Goal: Task Accomplishment & Management: Manage account settings

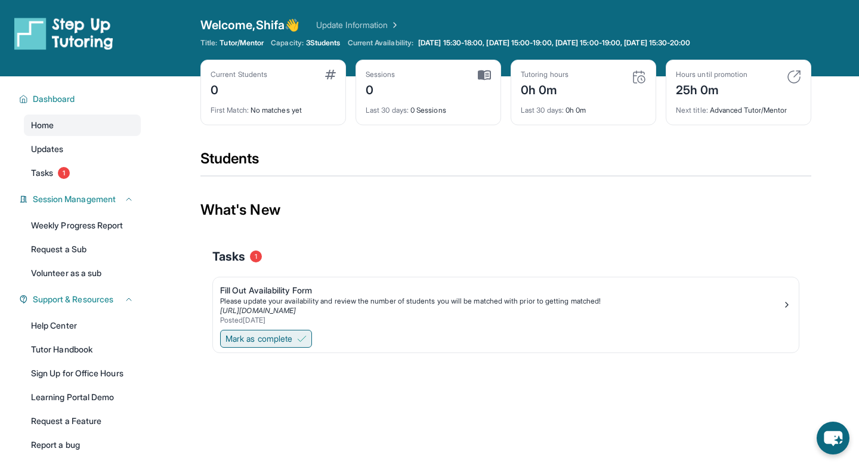
click at [277, 330] on button "Mark as complete" at bounding box center [266, 339] width 92 height 18
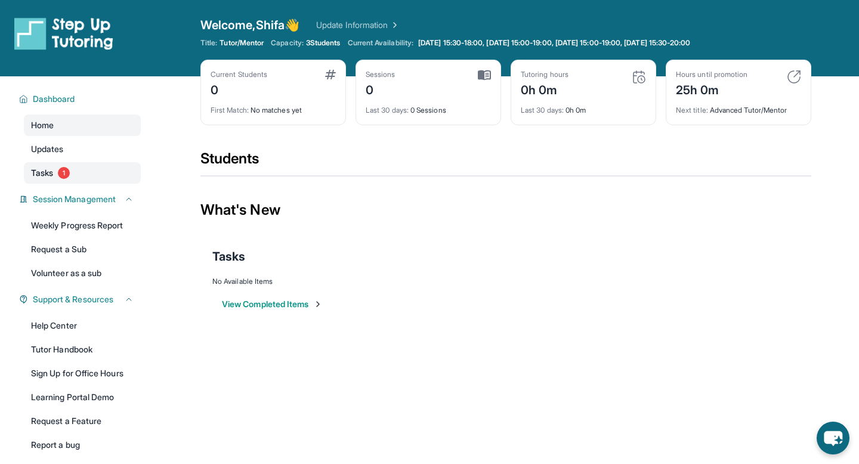
click at [73, 175] on link "Tasks 1" at bounding box center [82, 172] width 117 height 21
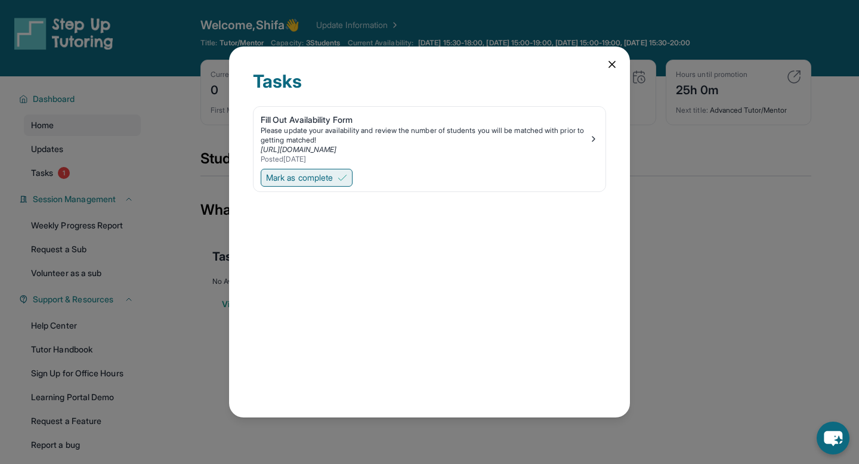
click at [293, 174] on span "Mark as complete" at bounding box center [299, 178] width 67 height 12
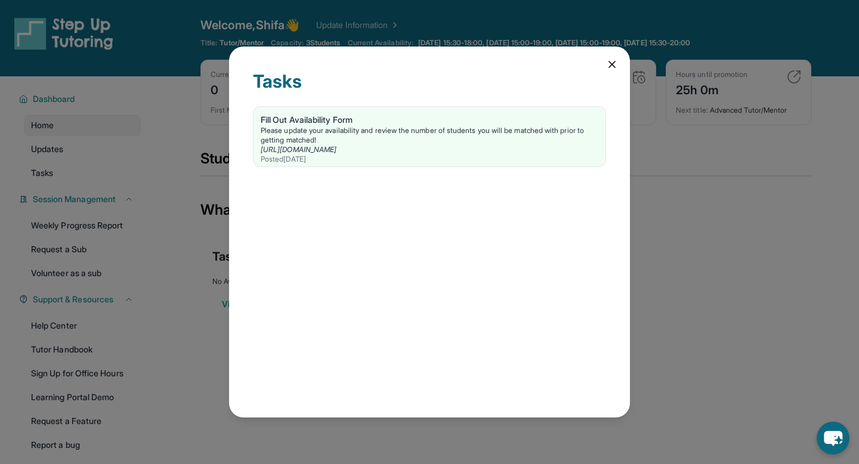
click at [729, 333] on div "Tasks Fill Out Availability Form Please update your availability and review the…" at bounding box center [429, 232] width 859 height 464
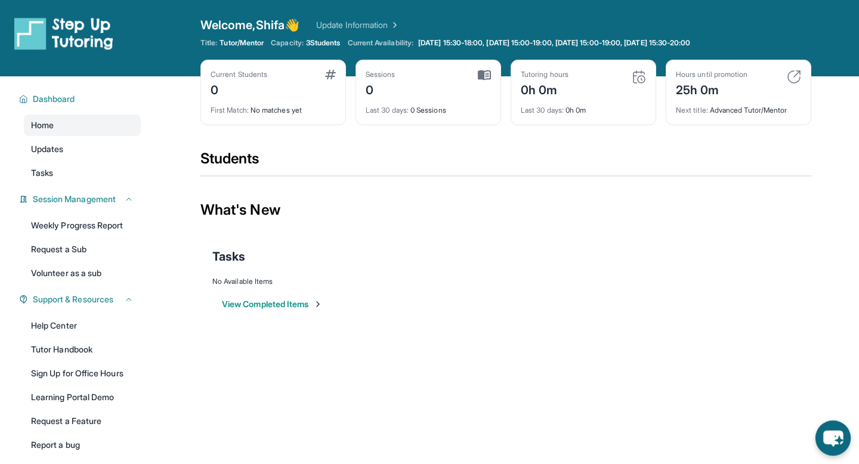
click at [834, 441] on icon "chat-button" at bounding box center [833, 439] width 20 height 16
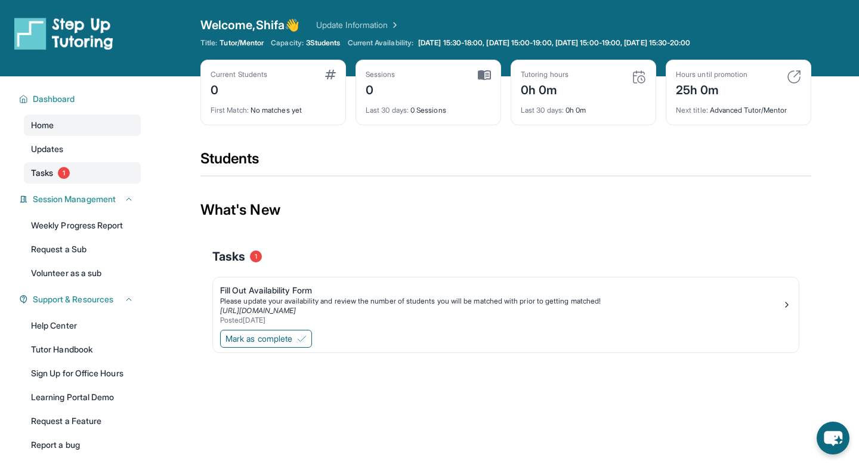
click at [58, 169] on link "Tasks 1" at bounding box center [82, 172] width 117 height 21
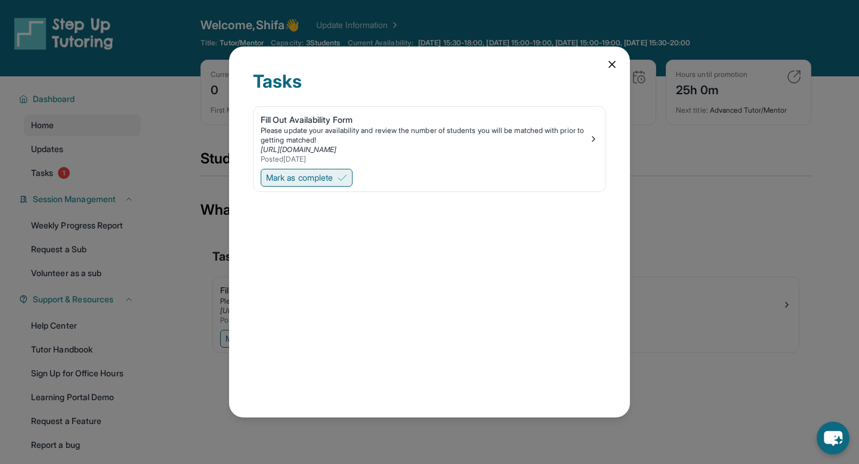
click at [326, 181] on span "Mark as complete" at bounding box center [299, 178] width 67 height 12
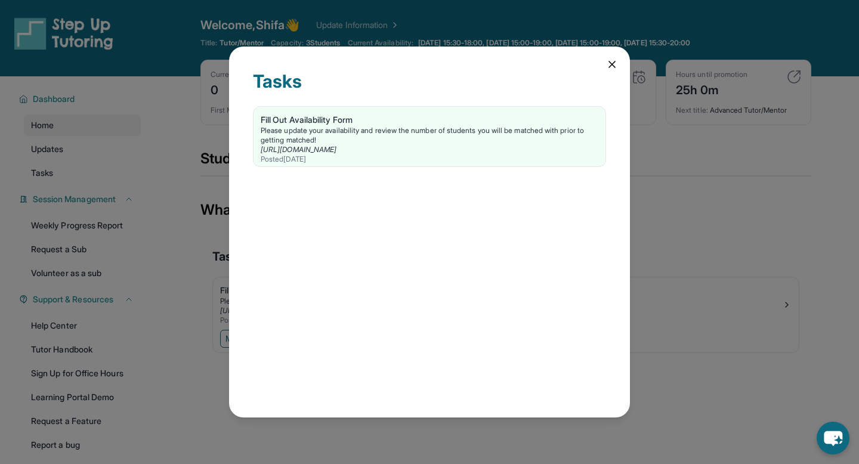
click at [606, 54] on div "Tasks Fill Out Availability Form Please update your availability and review the…" at bounding box center [429, 232] width 401 height 371
click at [610, 68] on icon at bounding box center [612, 64] width 12 height 12
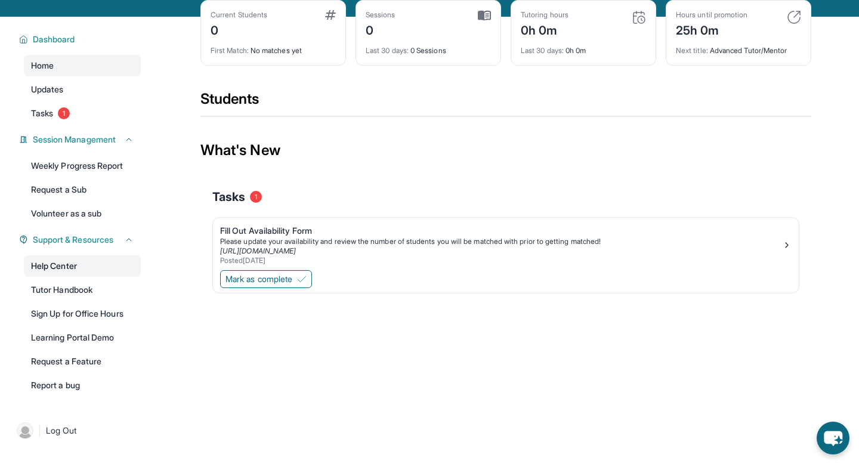
scroll to position [76, 0]
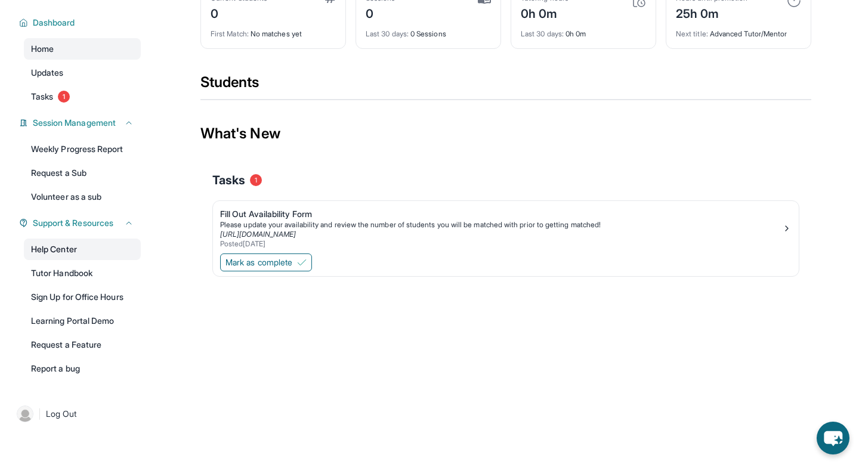
click at [101, 328] on link "Learning Portal Demo" at bounding box center [82, 320] width 117 height 21
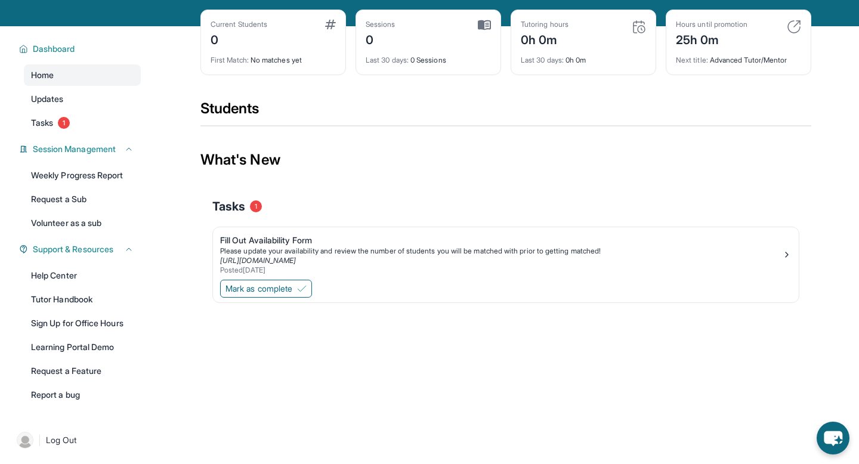
scroll to position [19, 0]
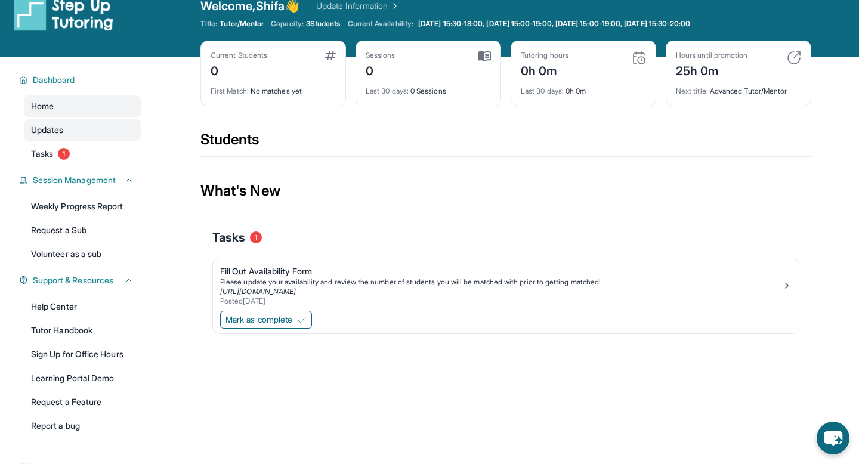
click at [79, 131] on link "Updates" at bounding box center [82, 129] width 117 height 21
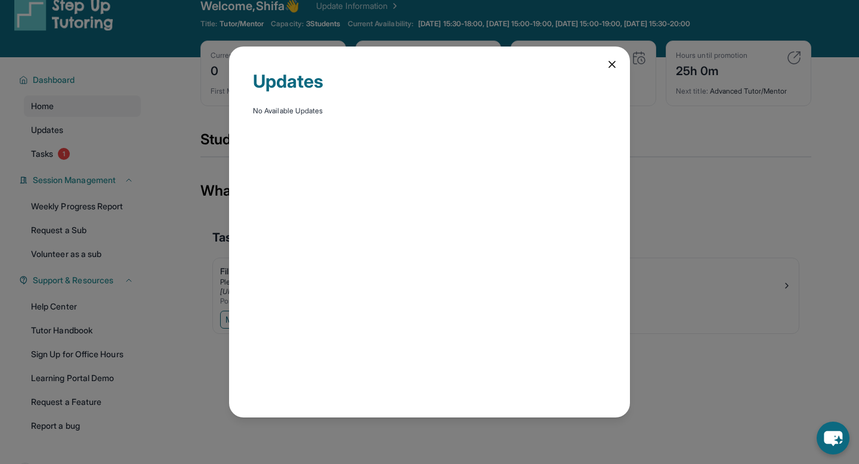
click at [610, 67] on icon at bounding box center [612, 64] width 12 height 12
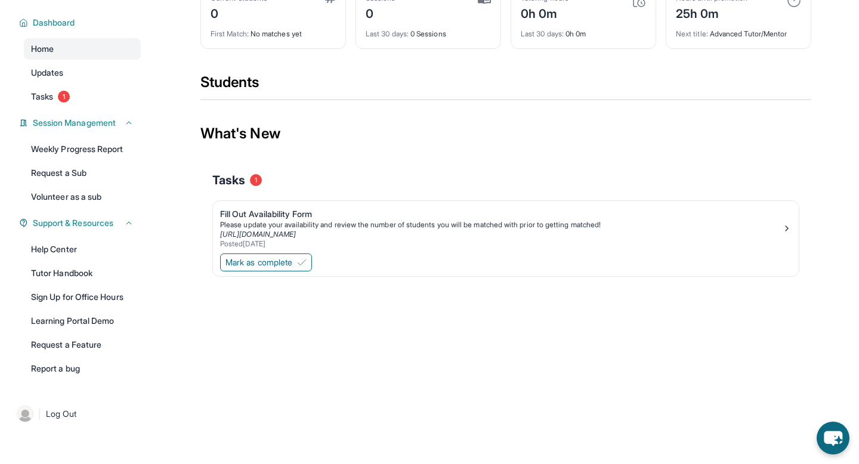
scroll to position [0, 0]
